Goal: Entertainment & Leisure: Consume media (video, audio)

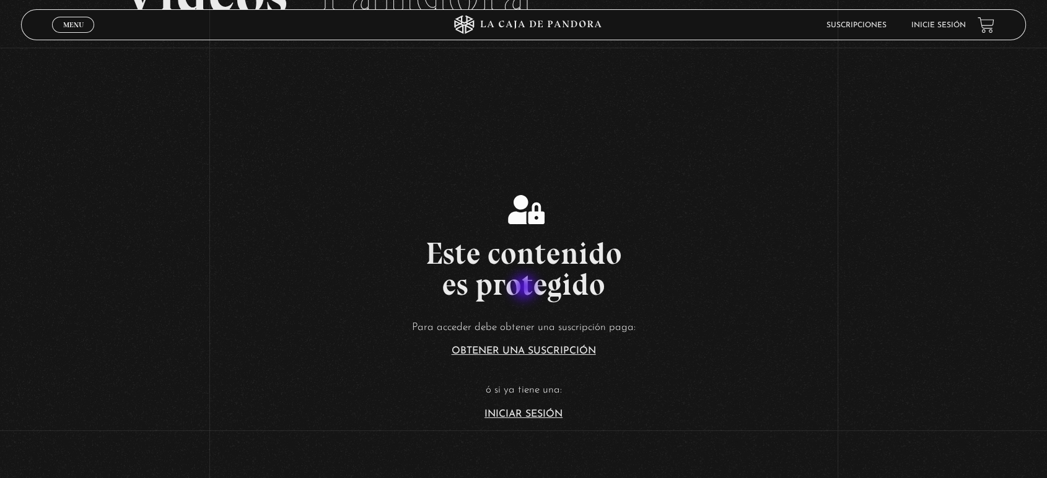
scroll to position [344, 0]
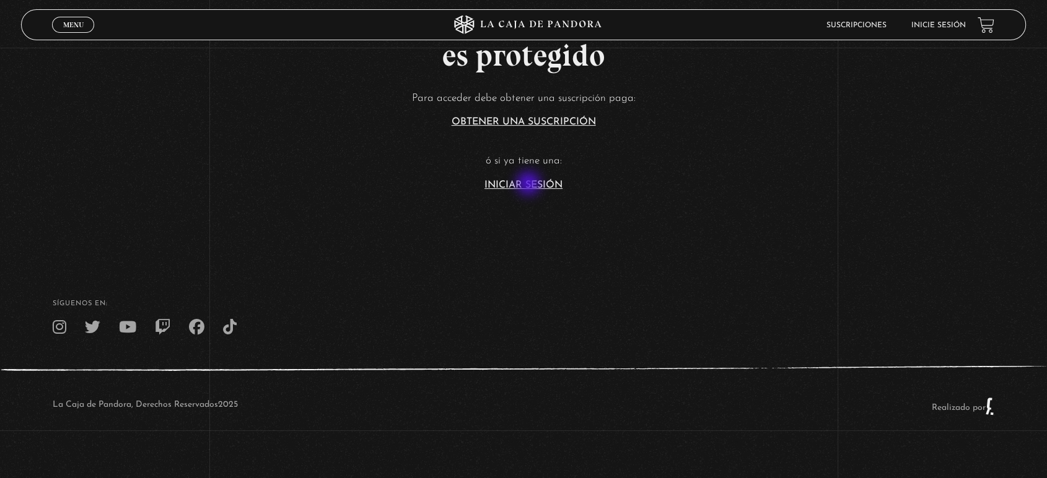
click at [530, 180] on link "Iniciar Sesión" at bounding box center [523, 185] width 78 height 10
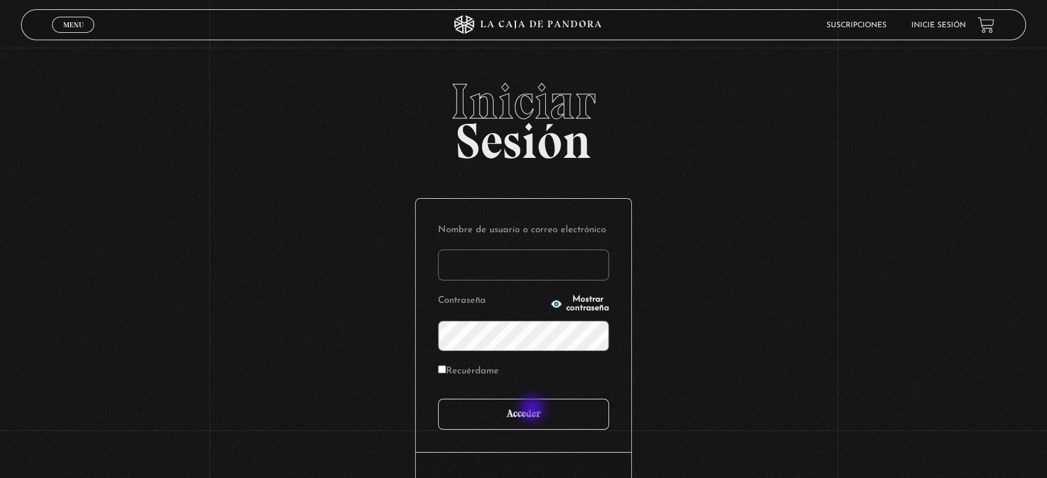
type input "juligonzalez26.10@gmail.com"
click at [530, 424] on input "Acceder" at bounding box center [523, 414] width 171 height 31
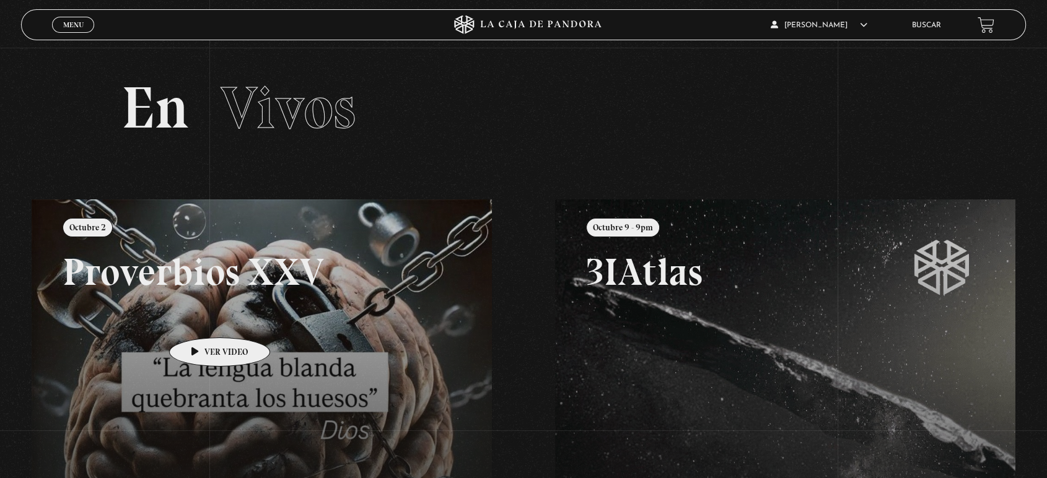
click at [200, 318] on link at bounding box center [555, 438] width 1047 height 478
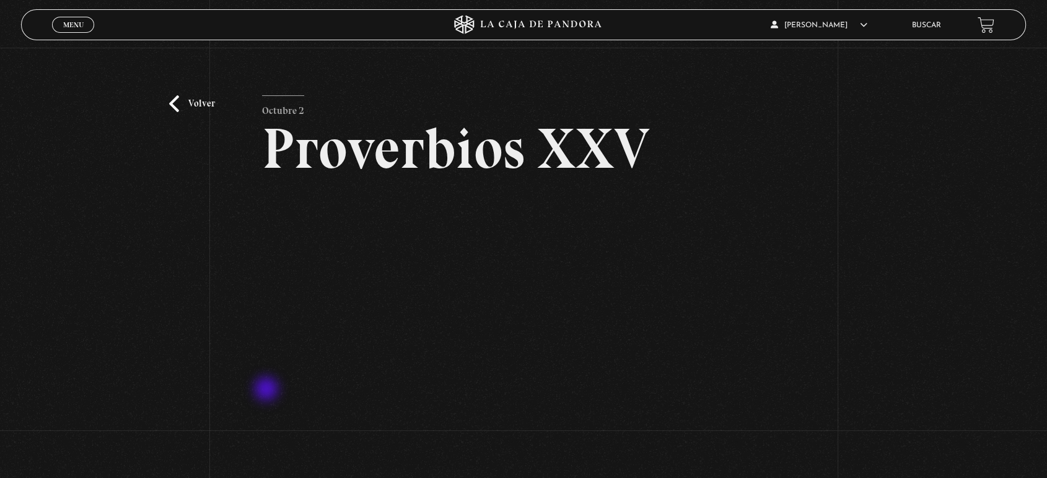
scroll to position [138, 0]
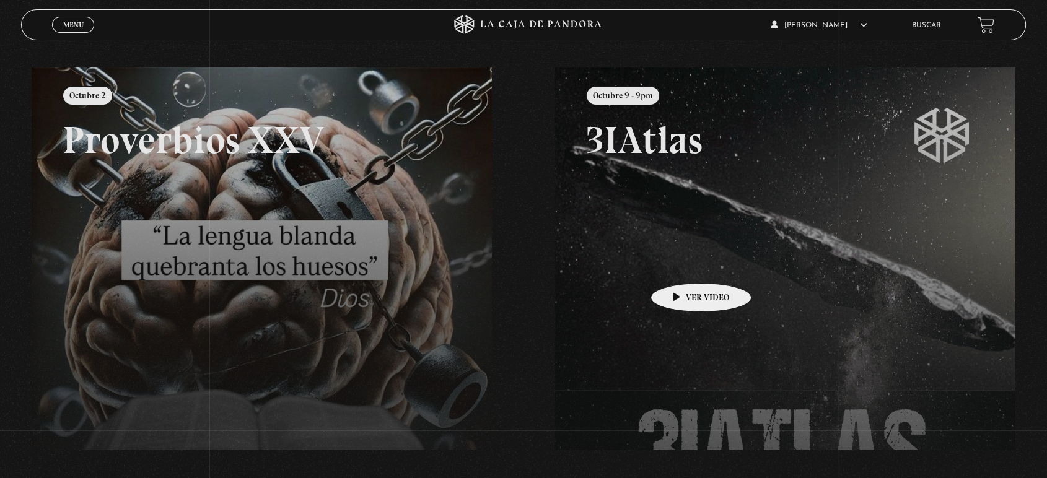
scroll to position [138, 0]
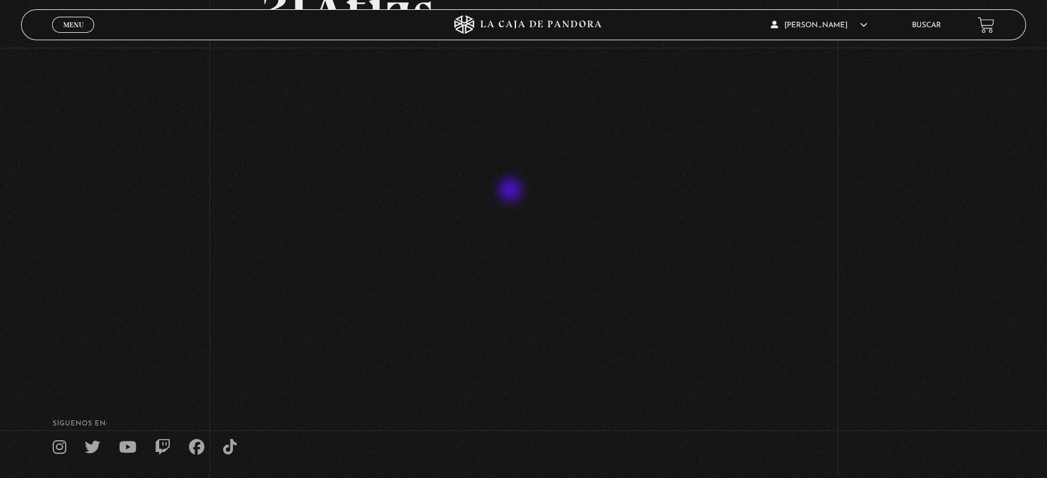
scroll to position [229, 0]
